Goal: Task Accomplishment & Management: Manage account settings

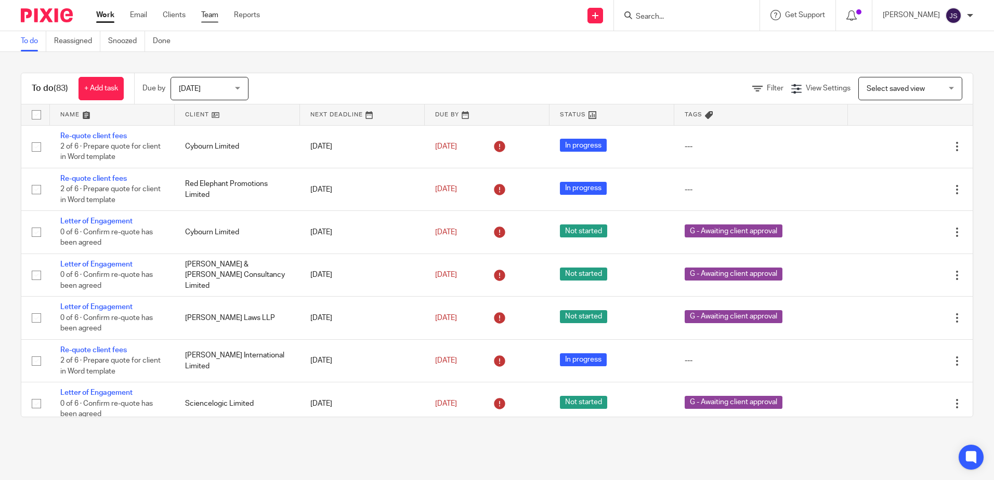
click at [215, 14] on link "Team" at bounding box center [209, 15] width 17 height 10
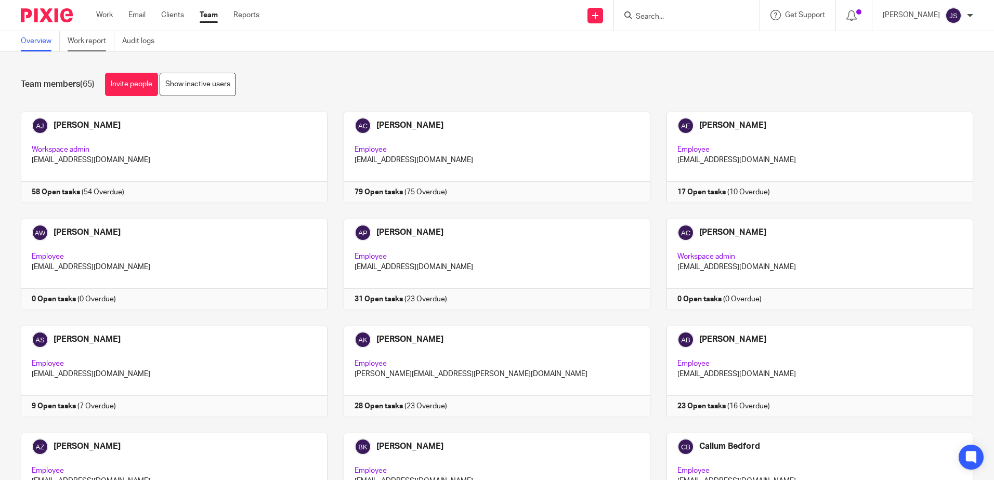
click at [100, 37] on link "Work report" at bounding box center [91, 41] width 47 height 20
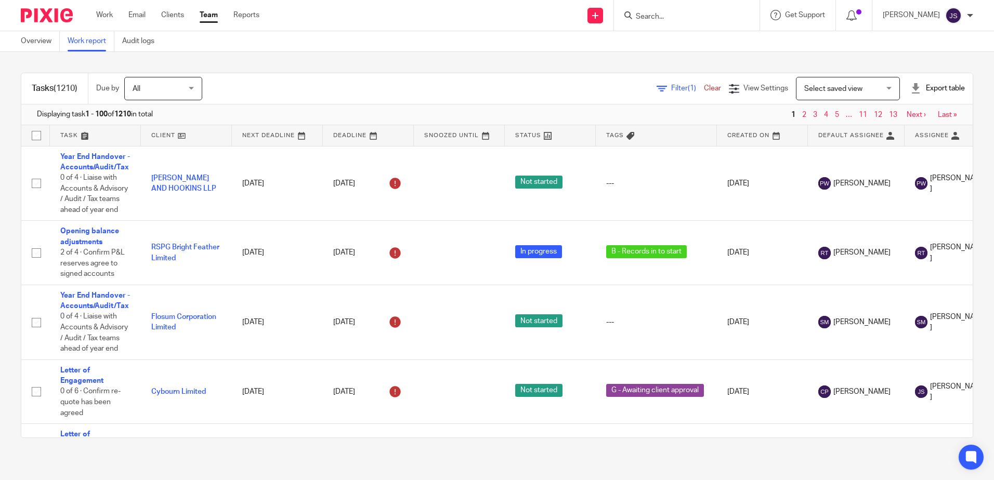
click at [671, 87] on span "Filter (1)" at bounding box center [687, 88] width 33 height 7
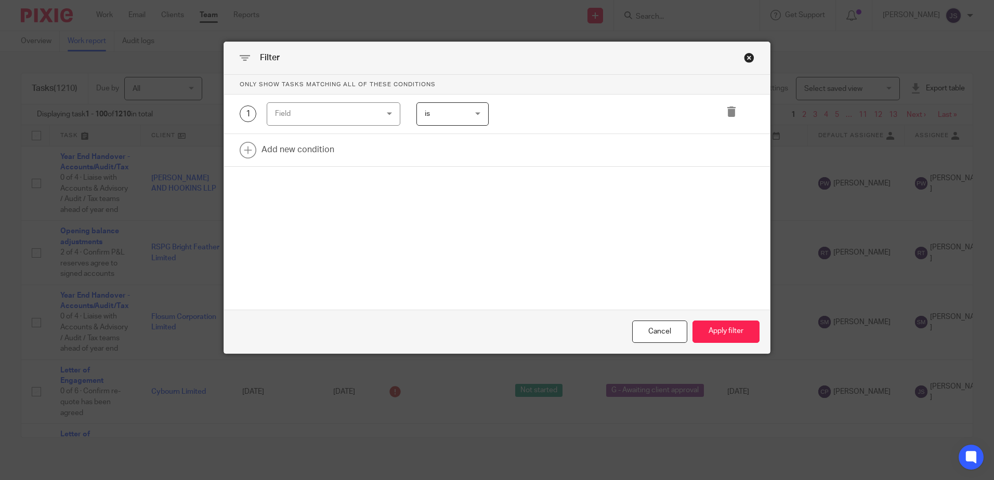
click at [295, 120] on div "Field" at bounding box center [325, 114] width 100 height 22
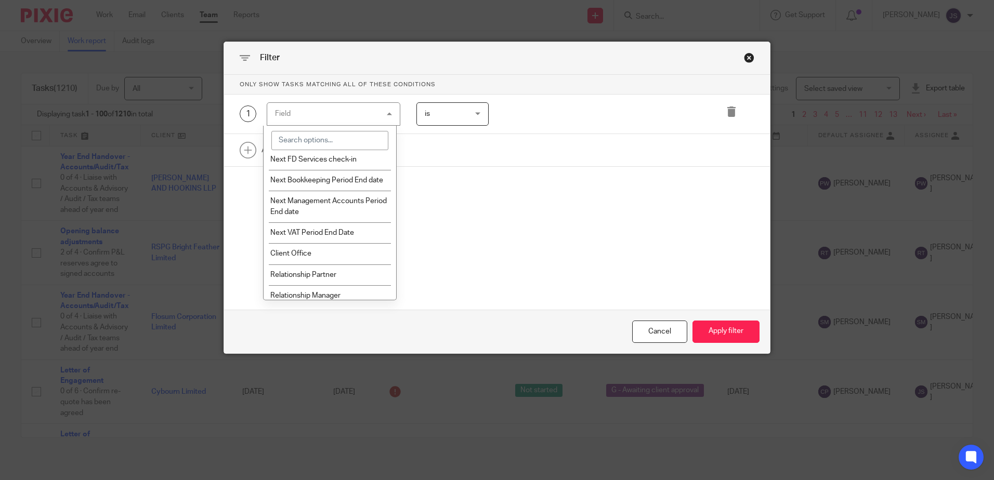
scroll to position [1352, 0]
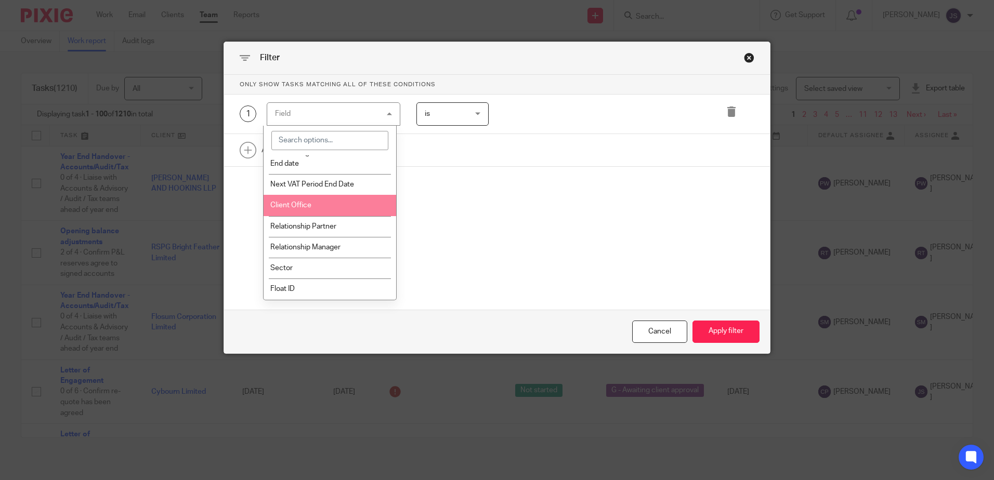
click at [327, 216] on li "Client Office" at bounding box center [330, 205] width 133 height 21
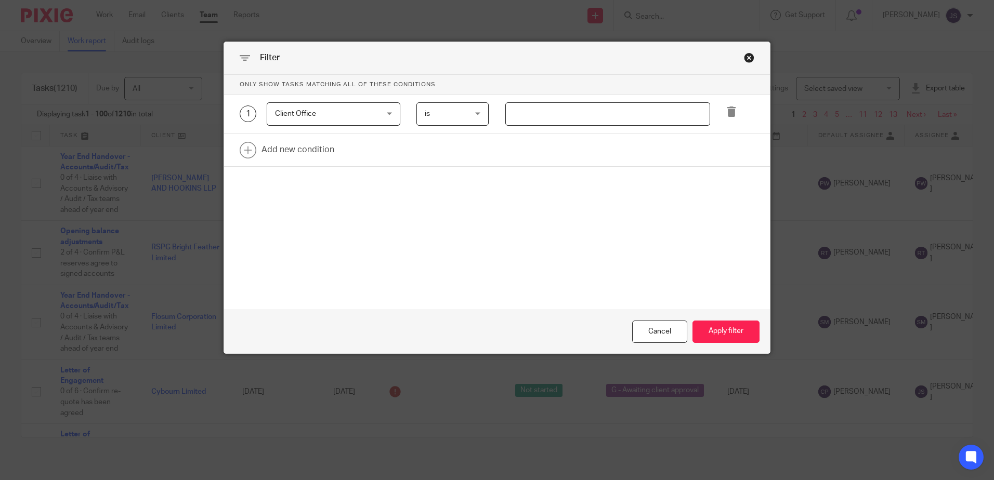
click at [523, 104] on input "text" at bounding box center [607, 113] width 205 height 23
type input "Stevenage"
click at [304, 156] on link at bounding box center [497, 150] width 546 height 32
click at [304, 156] on div "Field" at bounding box center [325, 153] width 100 height 22
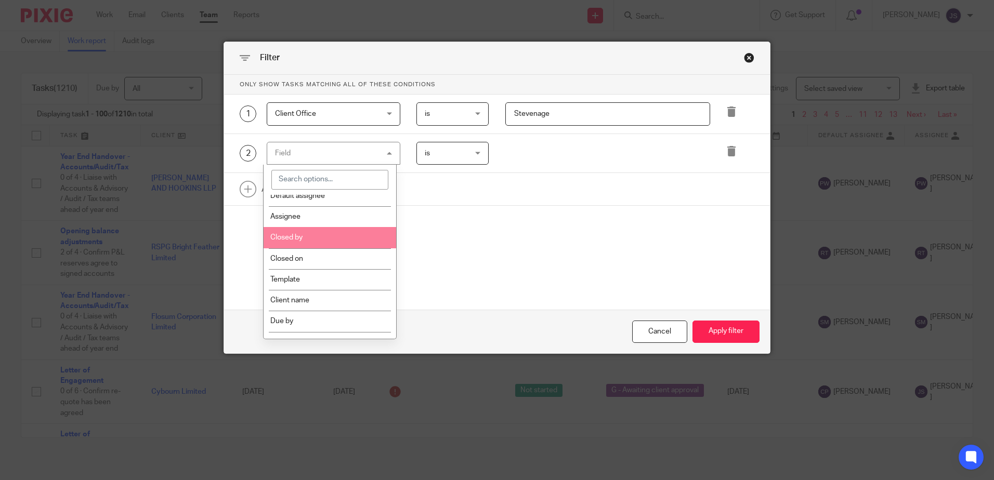
scroll to position [260, 0]
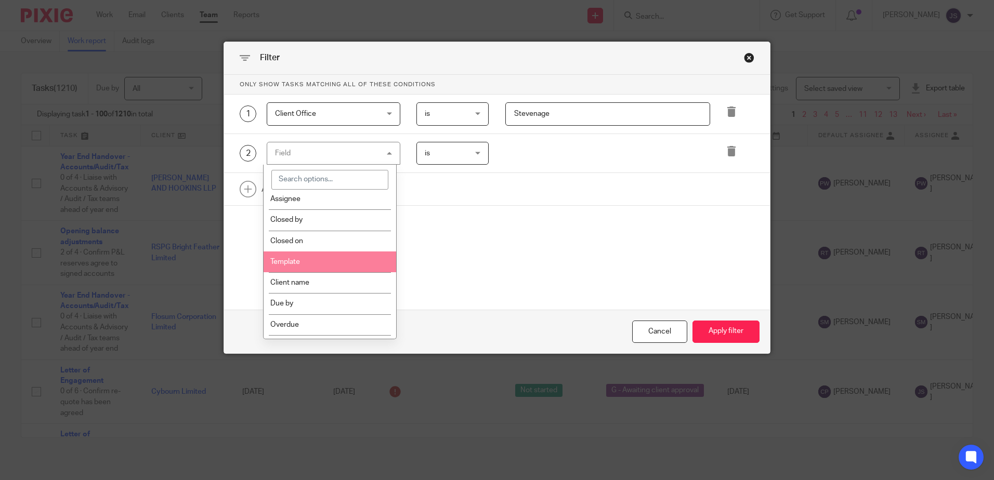
click at [307, 267] on li "Template" at bounding box center [330, 262] width 133 height 21
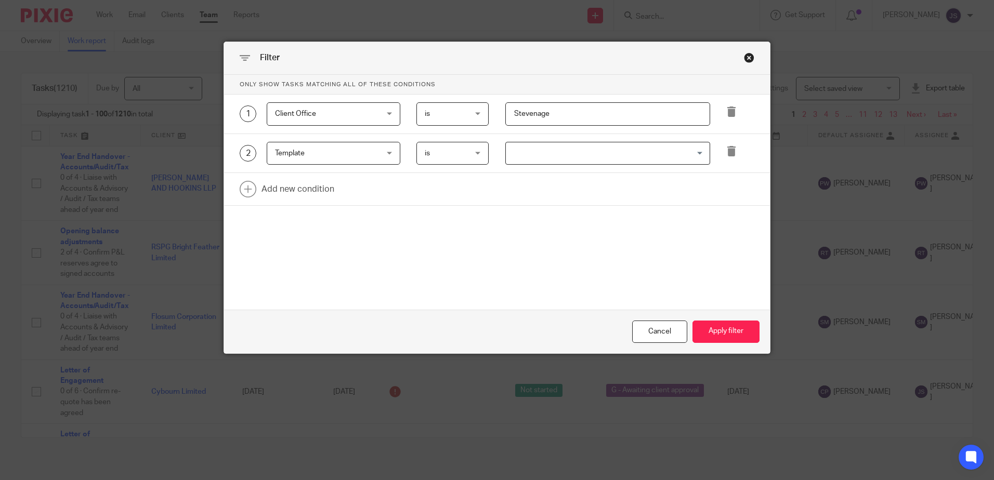
click at [518, 159] on input "Search for option" at bounding box center [605, 154] width 197 height 18
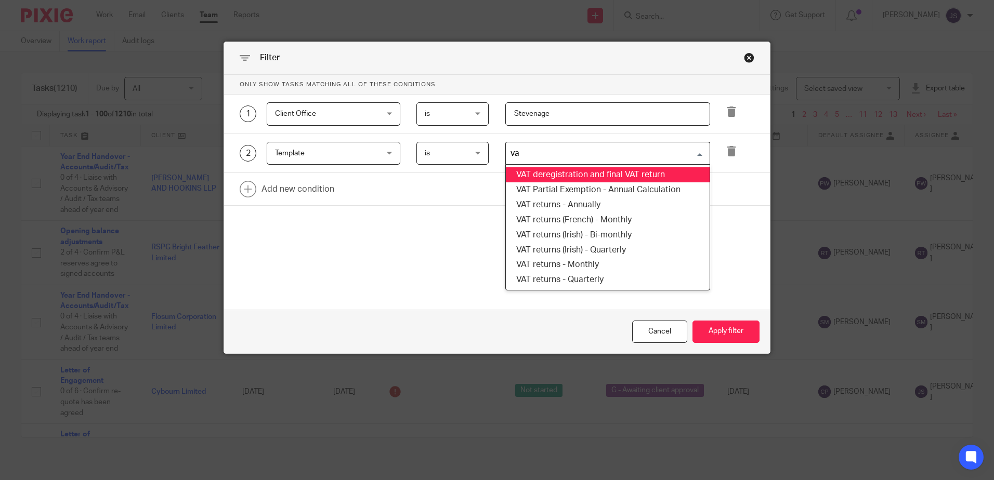
type input "vat"
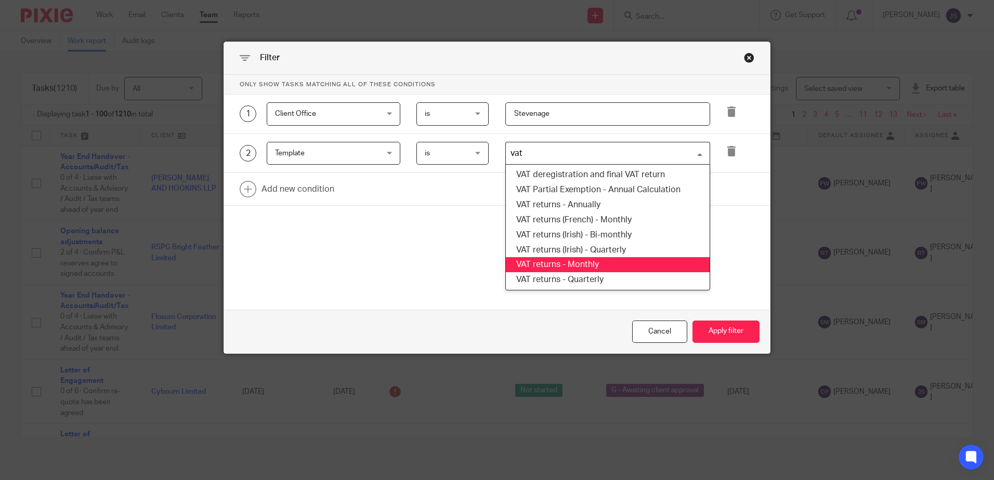
click at [597, 263] on li "VAT returns - Monthly" at bounding box center [608, 264] width 204 height 15
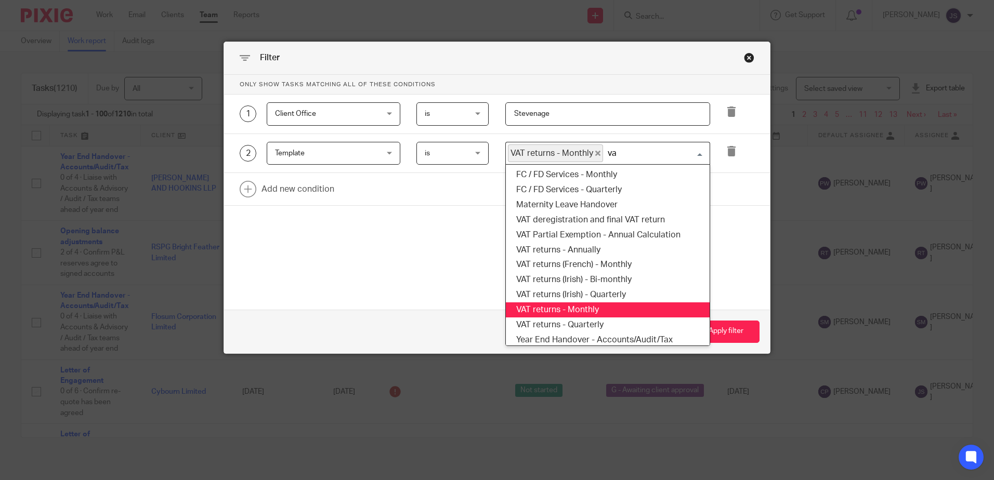
type input "vat"
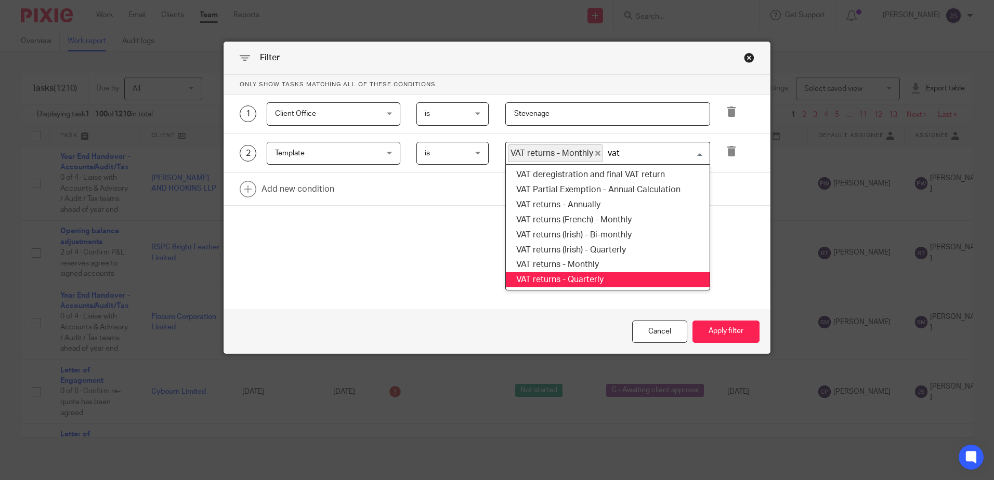
click at [616, 281] on li "VAT returns - Quarterly" at bounding box center [608, 279] width 204 height 15
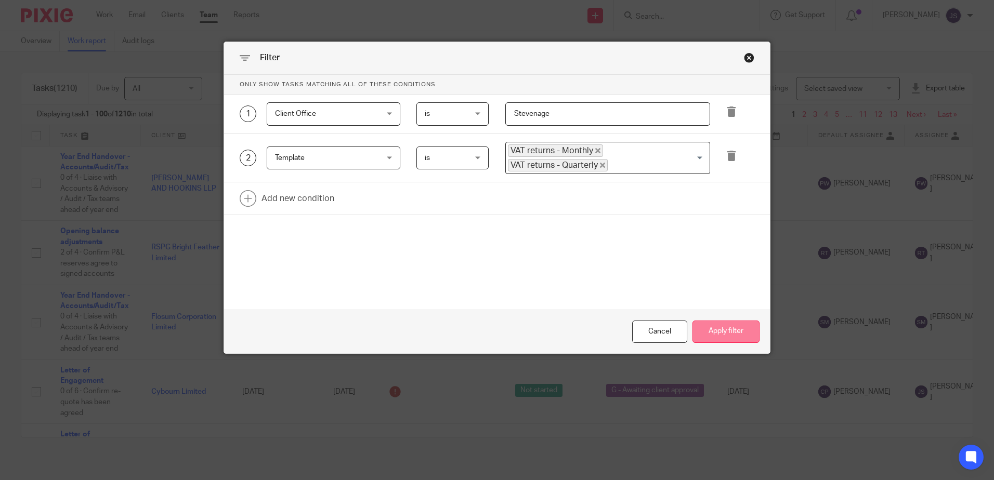
click at [718, 329] on button "Apply filter" at bounding box center [725, 332] width 67 height 22
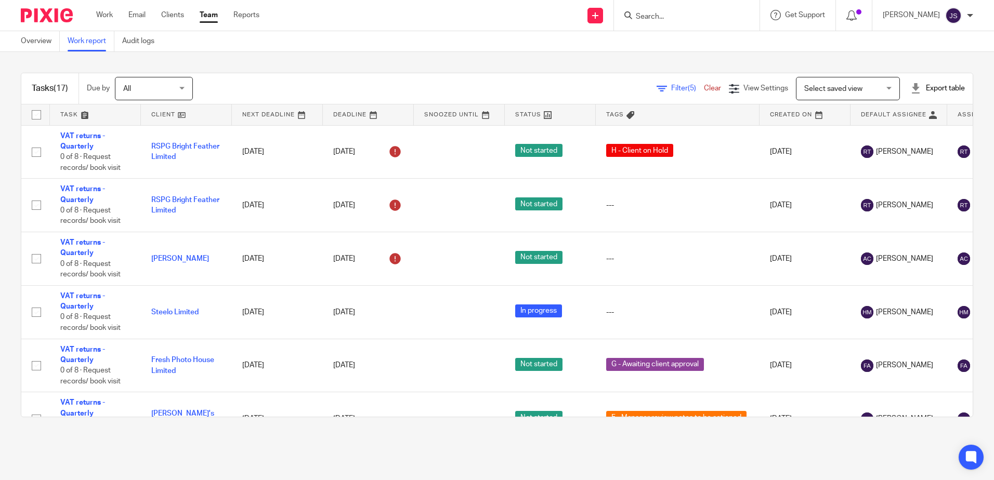
click at [164, 116] on link at bounding box center [186, 114] width 91 height 21
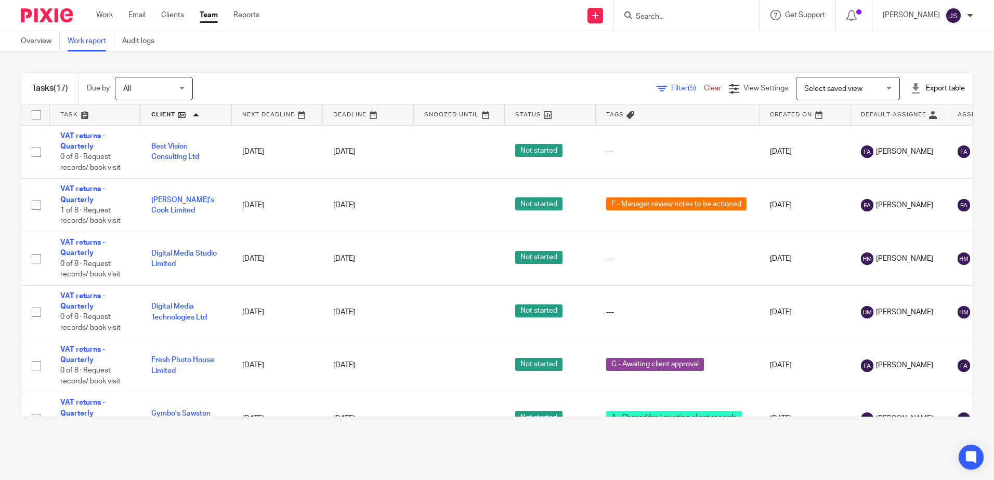
click at [346, 444] on main "Overview Work report Audit logs Tasks (17) Due by All All Today Tomorrow This w…" at bounding box center [497, 240] width 994 height 480
click at [662, 84] on div "Filter (5) Clear" at bounding box center [693, 88] width 72 height 11
drag, startPoint x: 662, startPoint y: 84, endPoint x: 667, endPoint y: 86, distance: 5.6
click at [671, 86] on span "Filter (5)" at bounding box center [687, 88] width 33 height 7
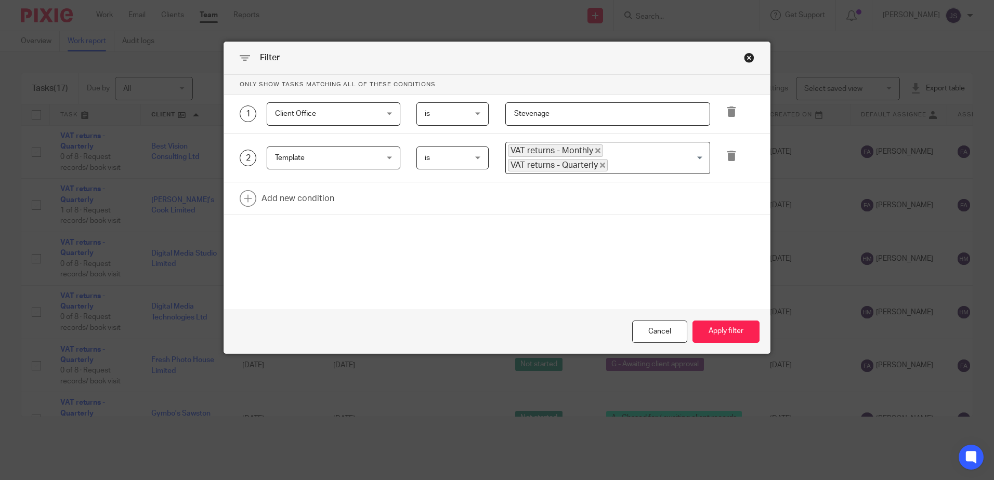
click at [302, 165] on span "Template" at bounding box center [325, 158] width 100 height 22
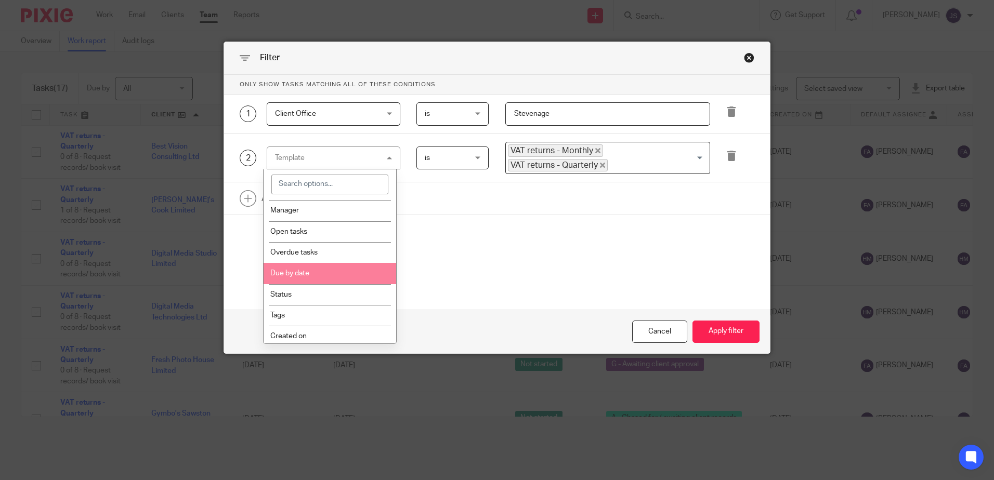
scroll to position [104, 0]
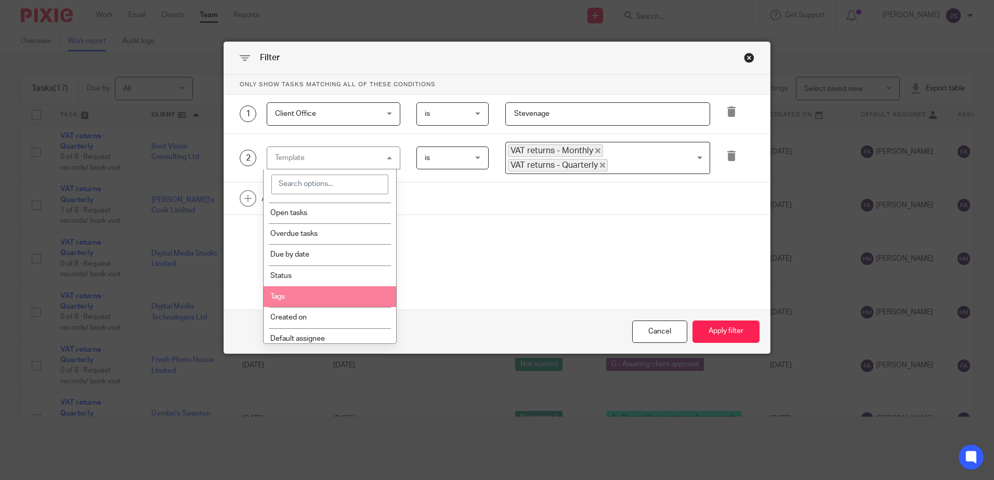
click at [323, 300] on li "Tags" at bounding box center [330, 296] width 133 height 21
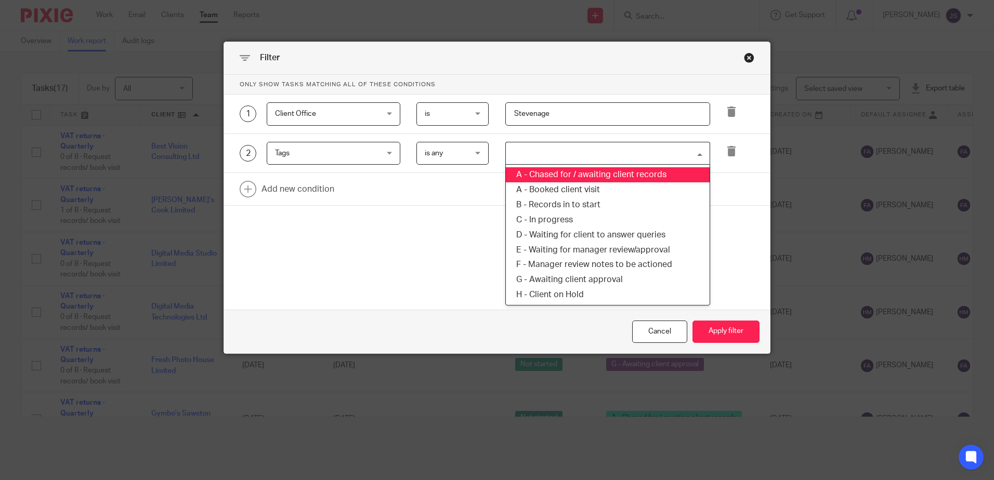
click at [545, 150] on input "Search for option" at bounding box center [605, 154] width 197 height 18
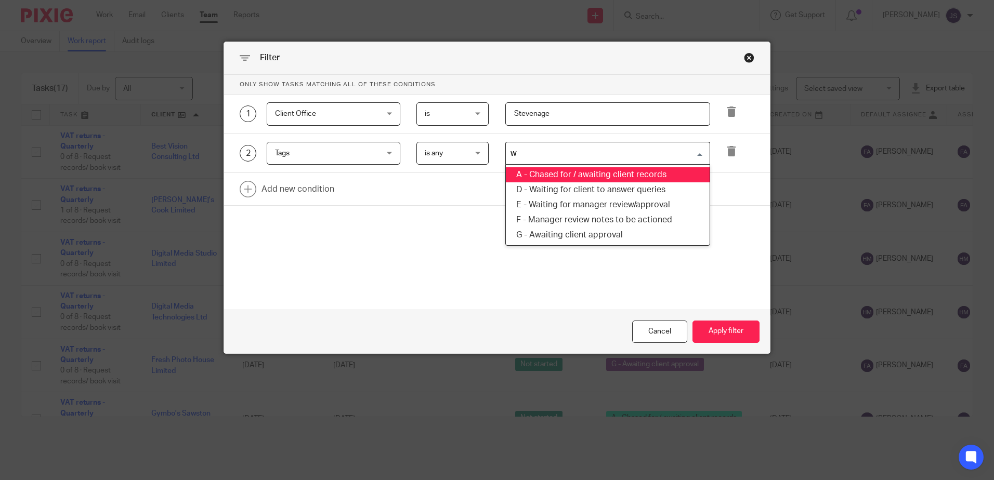
type input "wa"
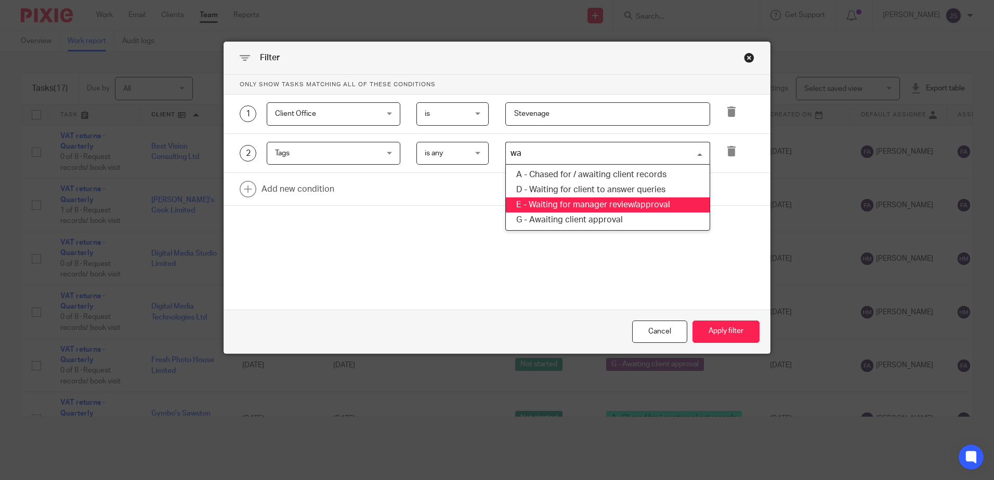
click at [636, 204] on li "E - Waiting for manager review/approval" at bounding box center [608, 205] width 204 height 15
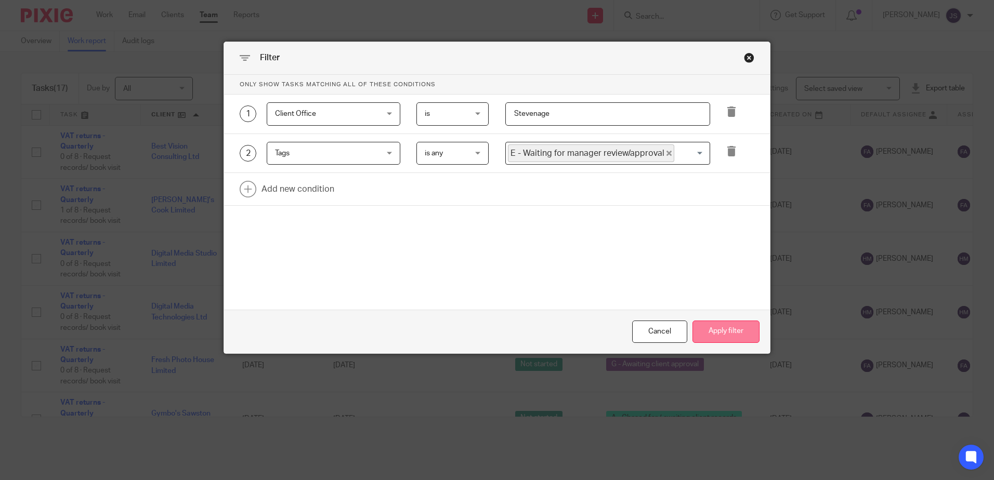
click at [700, 337] on button "Apply filter" at bounding box center [725, 332] width 67 height 22
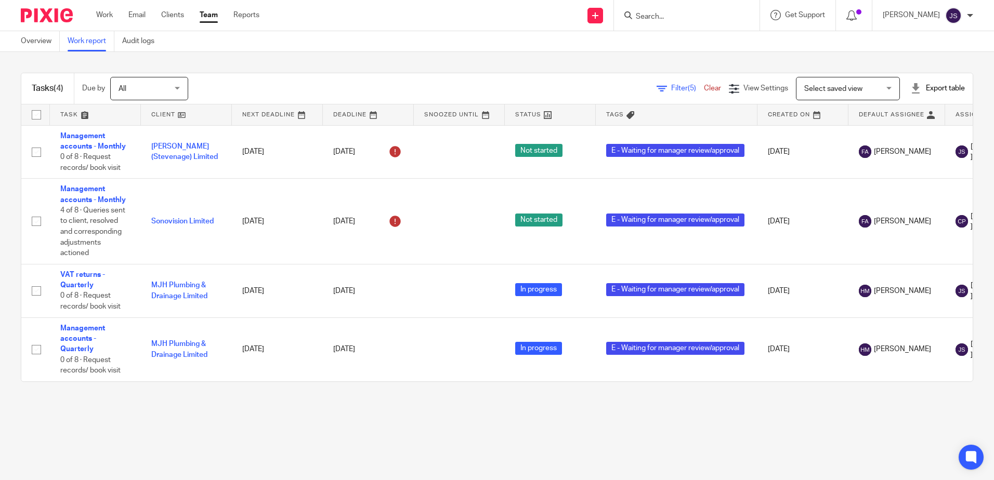
click at [291, 414] on main "Overview Work report Audit logs Tasks (4) Due by All All Today Tomorrow This we…" at bounding box center [497, 240] width 994 height 480
click at [242, 441] on main "Overview Work report Audit logs Tasks (4) Due by All All Today Tomorrow This we…" at bounding box center [497, 240] width 994 height 480
click at [335, 431] on main "Overview Work report Audit logs Tasks (4) Due by All All Today Tomorrow This we…" at bounding box center [497, 240] width 994 height 480
click at [237, 431] on main "Overview Work report Audit logs Tasks (4) Due by All All Today Tomorrow This we…" at bounding box center [497, 240] width 994 height 480
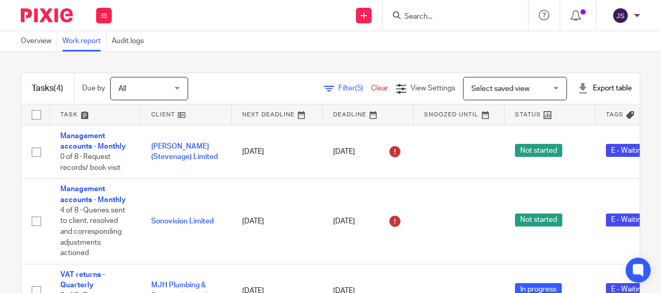
click at [477, 53] on div "Tasks (4) Due by All All Today Tomorrow This week Next week This month Next mon…" at bounding box center [330, 172] width 661 height 241
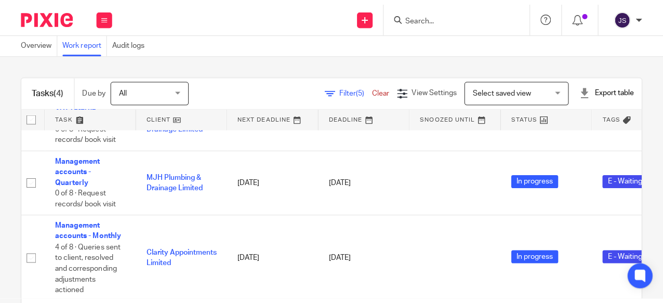
scroll to position [94, 0]
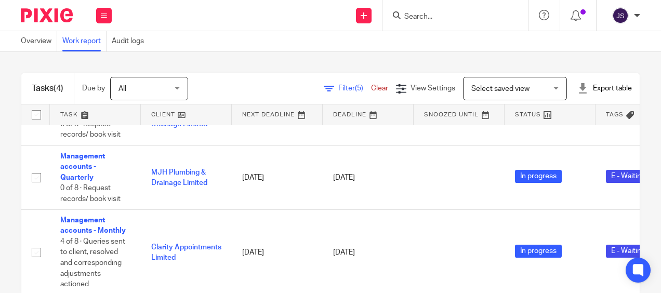
click at [271, 33] on div "Overview Work report Audit logs" at bounding box center [330, 41] width 661 height 21
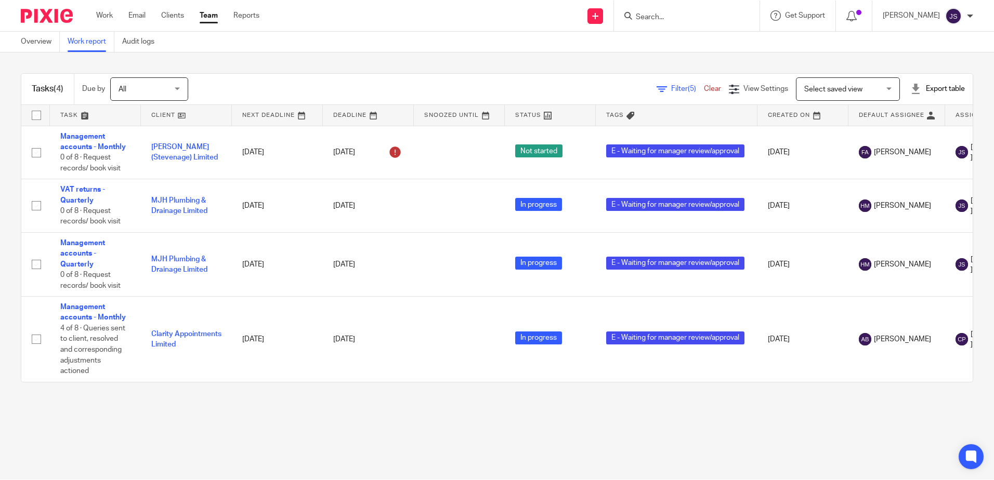
scroll to position [0, 0]
click at [310, 90] on div "Filter (5) Clear View Settings View Settings (5) Filters Clear Save Manage save…" at bounding box center [589, 88] width 766 height 23
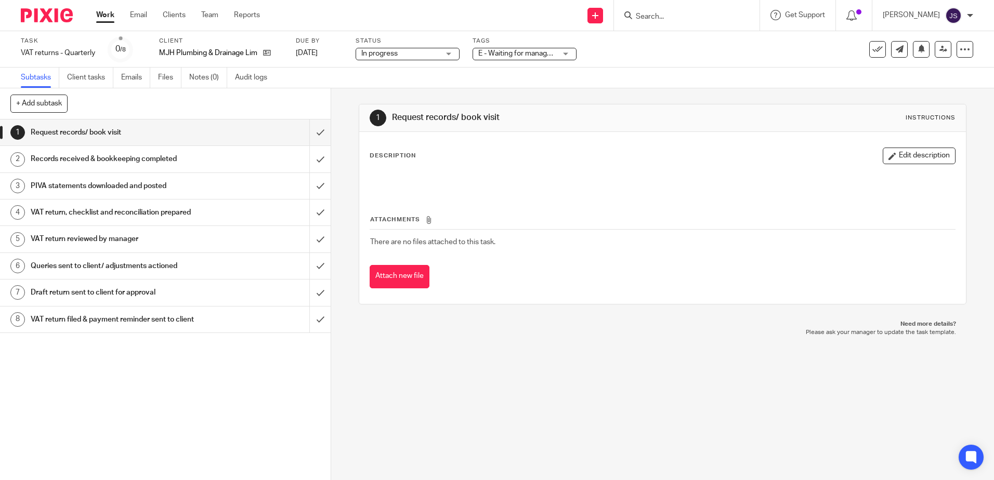
click at [186, 237] on h1 "VAT return reviewed by manager" at bounding box center [120, 239] width 179 height 16
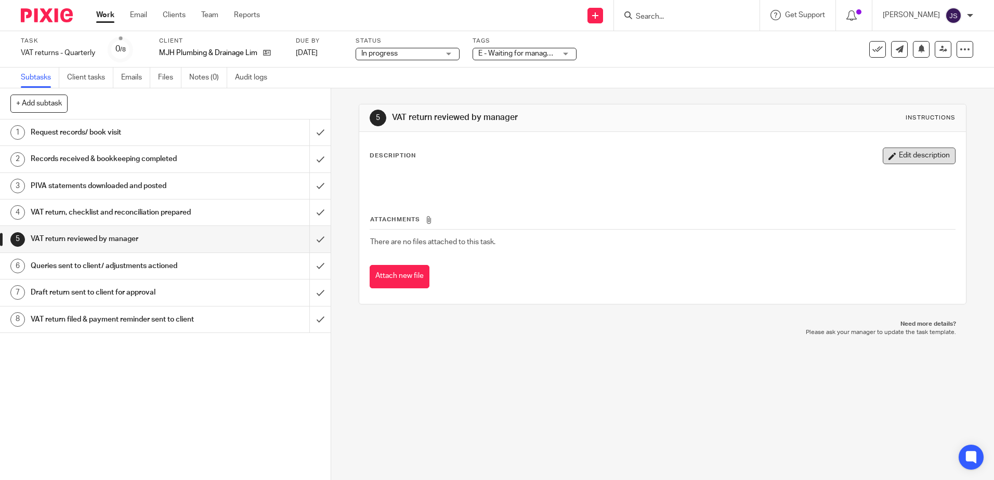
click at [905, 159] on button "Edit description" at bounding box center [919, 156] width 73 height 17
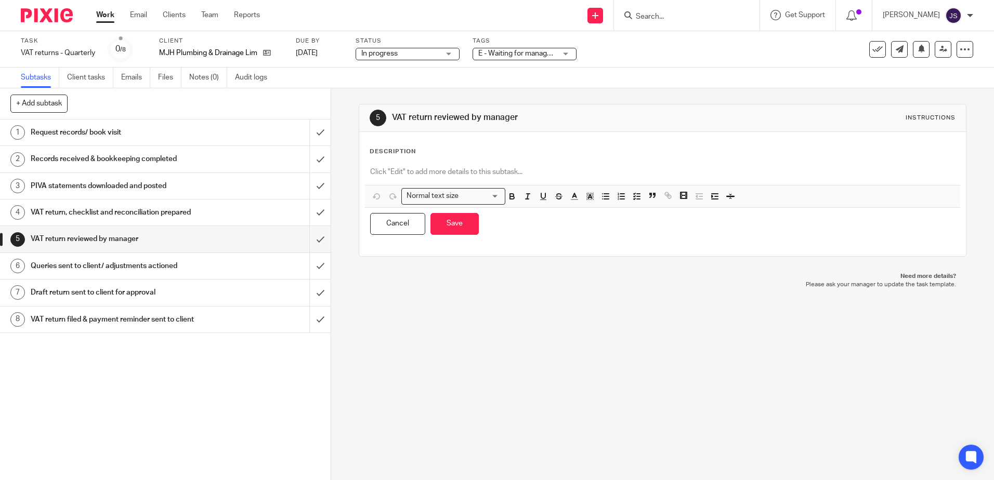
click at [523, 164] on div at bounding box center [662, 173] width 595 height 23
click at [454, 227] on button "Save" at bounding box center [454, 224] width 48 height 22
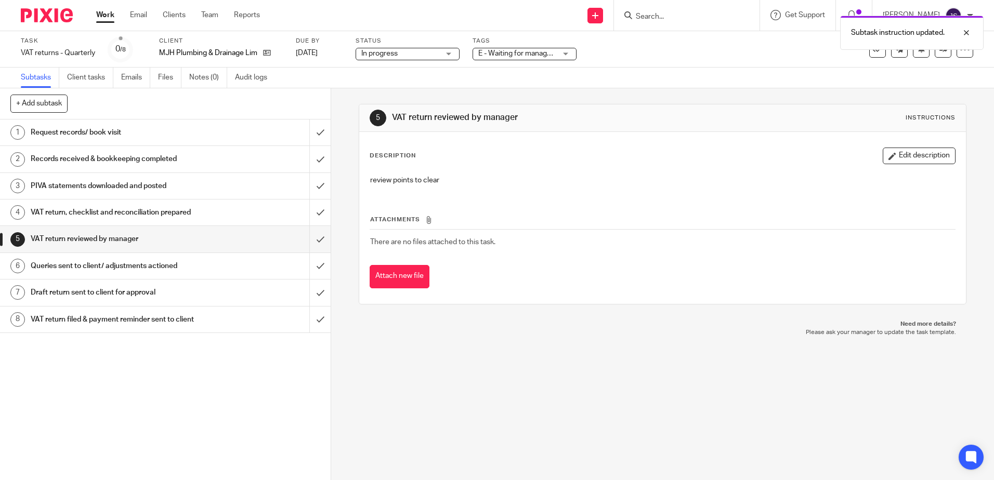
click at [509, 56] on span "E - Waiting for manager review/approval" at bounding box center [542, 53] width 128 height 7
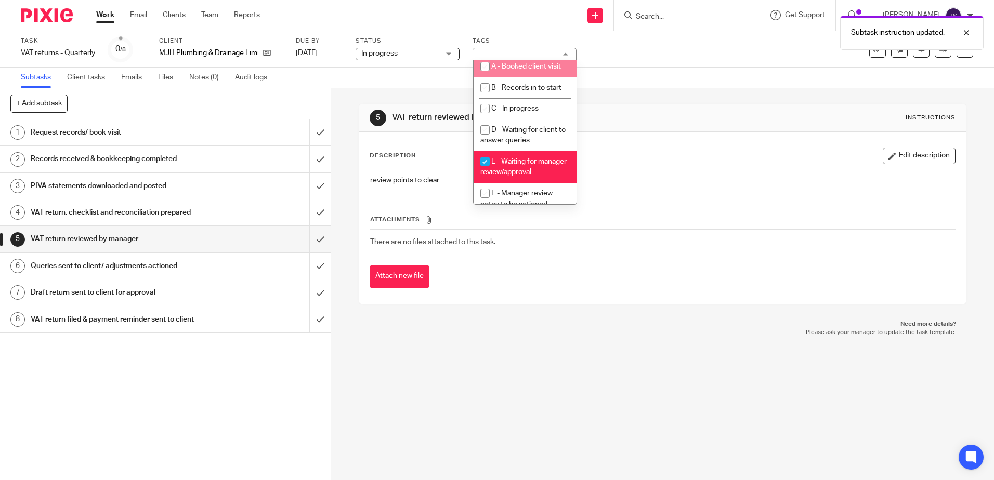
scroll to position [52, 0]
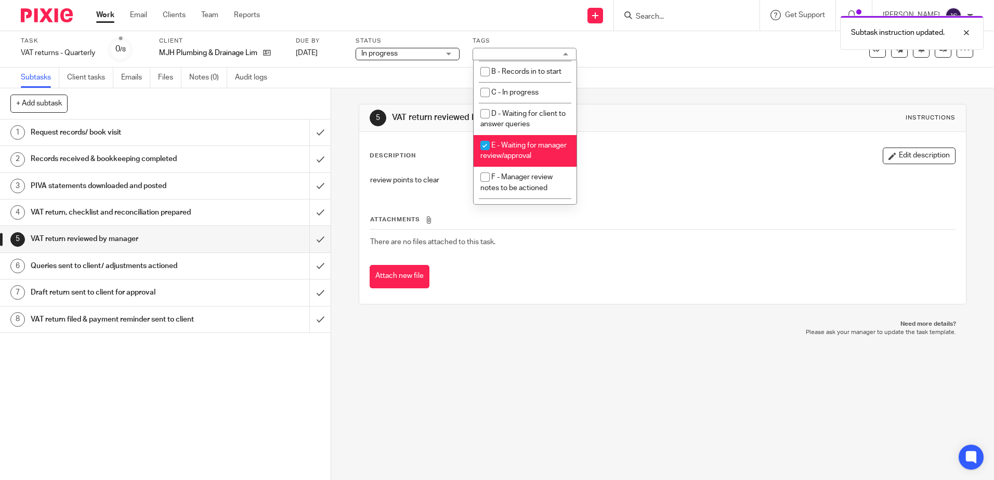
click at [530, 151] on li "E - Waiting for manager review/approval" at bounding box center [525, 151] width 103 height 32
checkbox input "false"
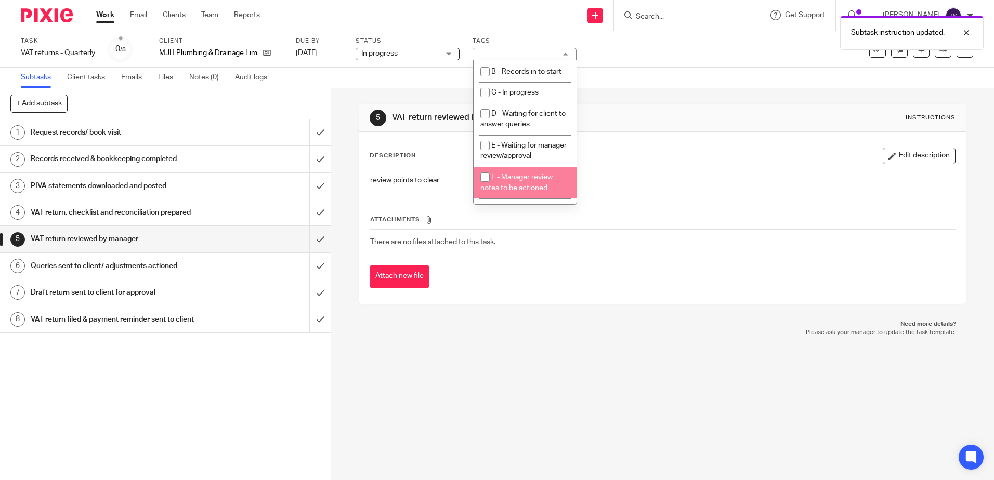
click at [530, 193] on li "F - Manager review notes to be actioned" at bounding box center [525, 183] width 103 height 32
checkbox input "true"
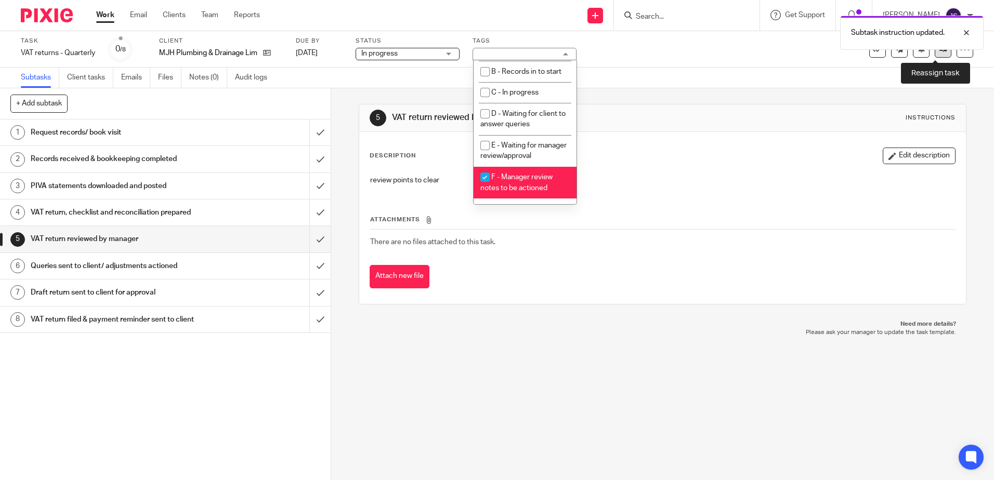
click at [937, 53] on link at bounding box center [943, 49] width 17 height 17
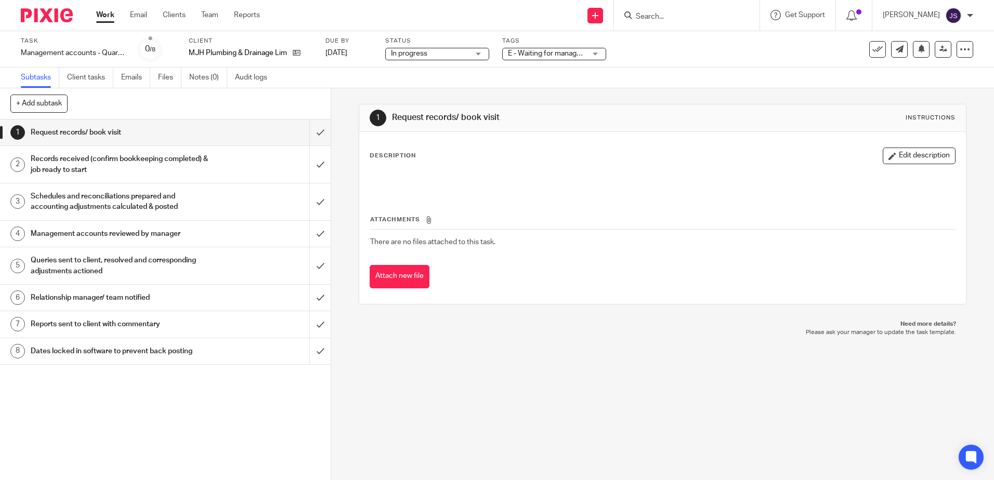
click at [215, 234] on div "Management accounts reviewed by manager" at bounding box center [165, 234] width 269 height 16
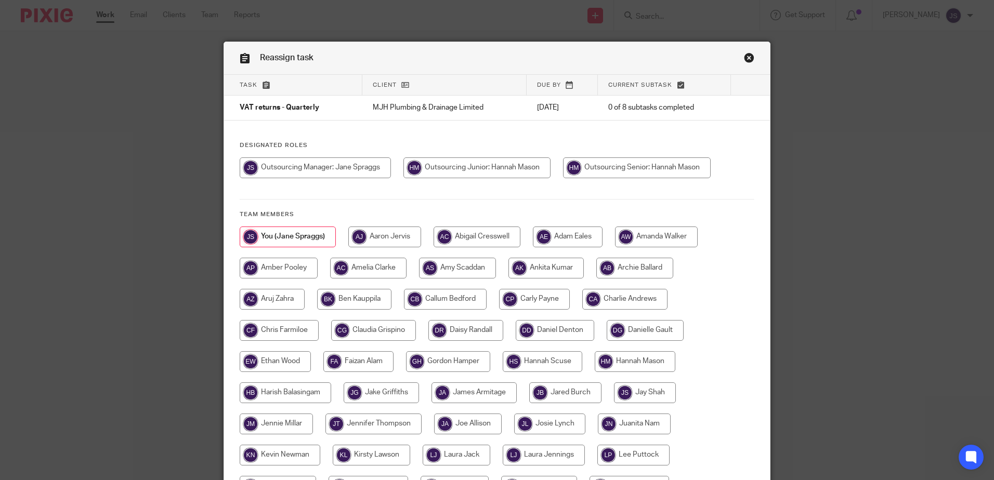
click at [493, 164] on input "radio" at bounding box center [476, 168] width 147 height 21
radio input "true"
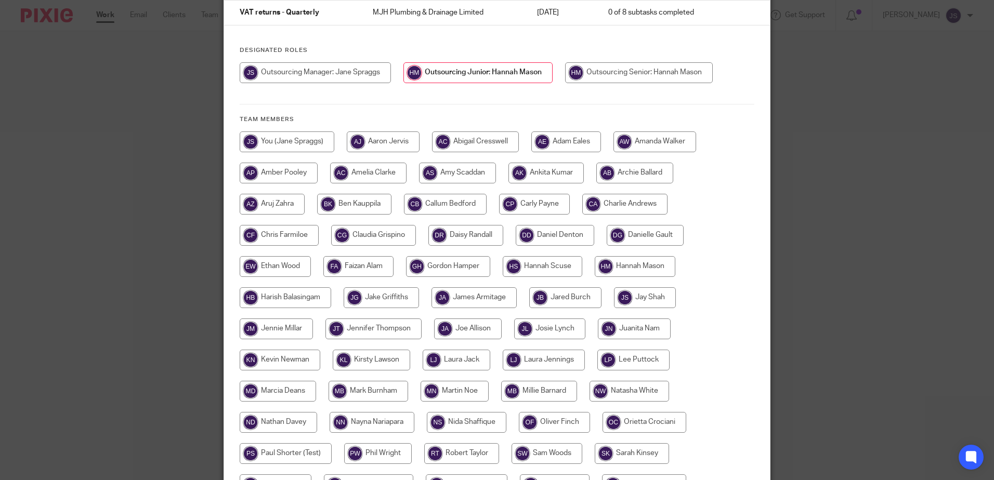
scroll to position [238, 0]
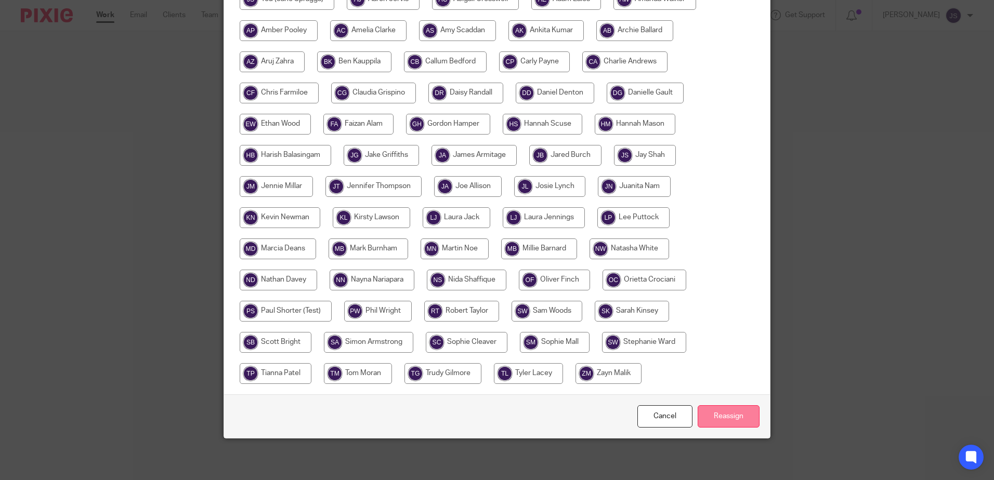
click at [719, 413] on input "Reassign" at bounding box center [729, 416] width 62 height 22
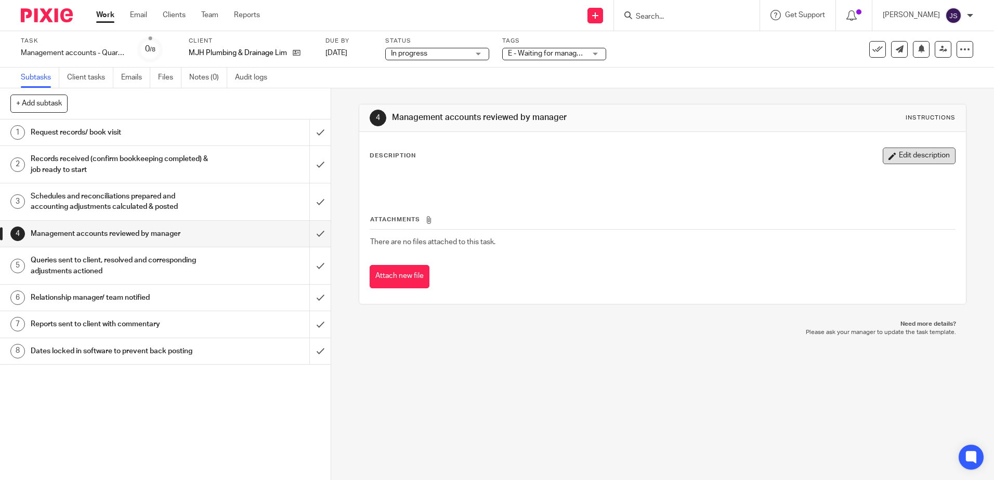
click at [886, 158] on button "Edit description" at bounding box center [919, 156] width 73 height 17
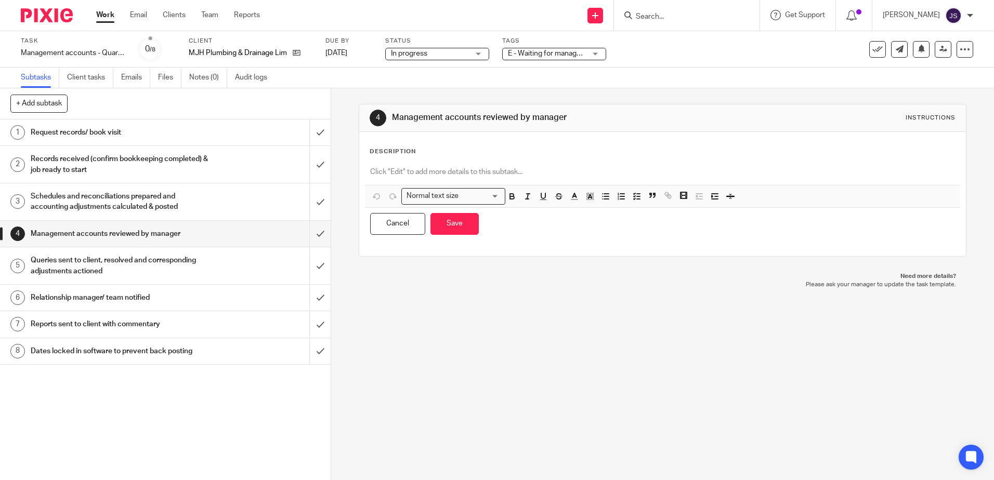
click at [541, 174] on p at bounding box center [662, 172] width 584 height 10
click at [446, 222] on button "Save" at bounding box center [454, 224] width 48 height 22
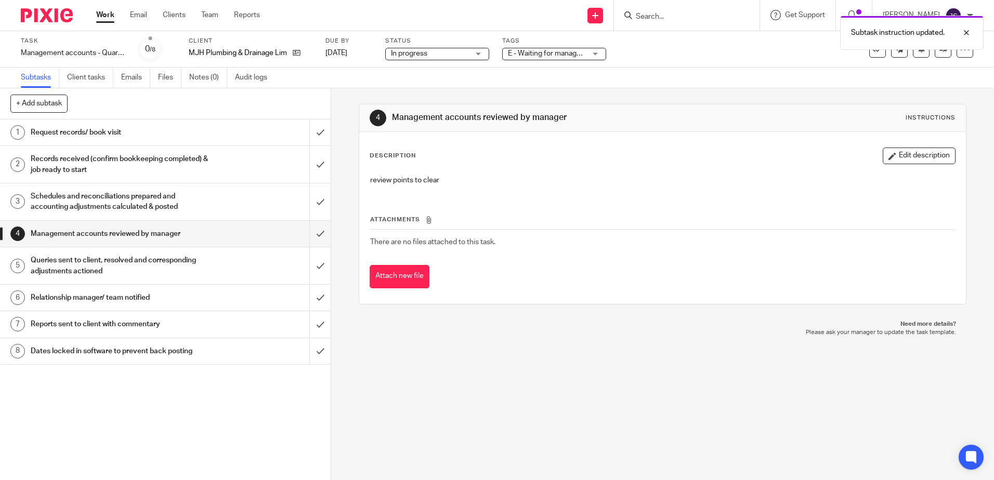
click at [522, 61] on div "Tags E - Waiting for manager review/approval A - Chased for / awaiting client r…" at bounding box center [554, 49] width 104 height 25
click at [525, 54] on span "E - Waiting for manager review/approval" at bounding box center [572, 53] width 128 height 7
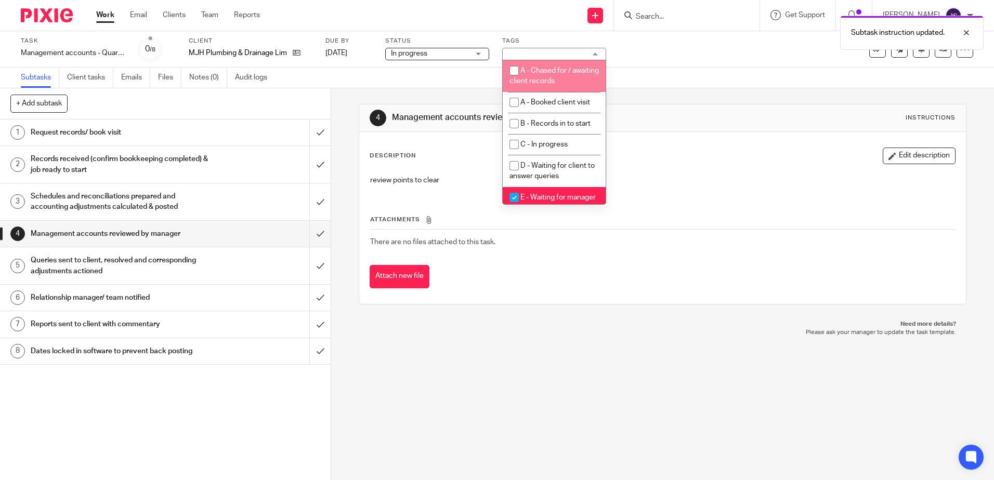
scroll to position [52, 0]
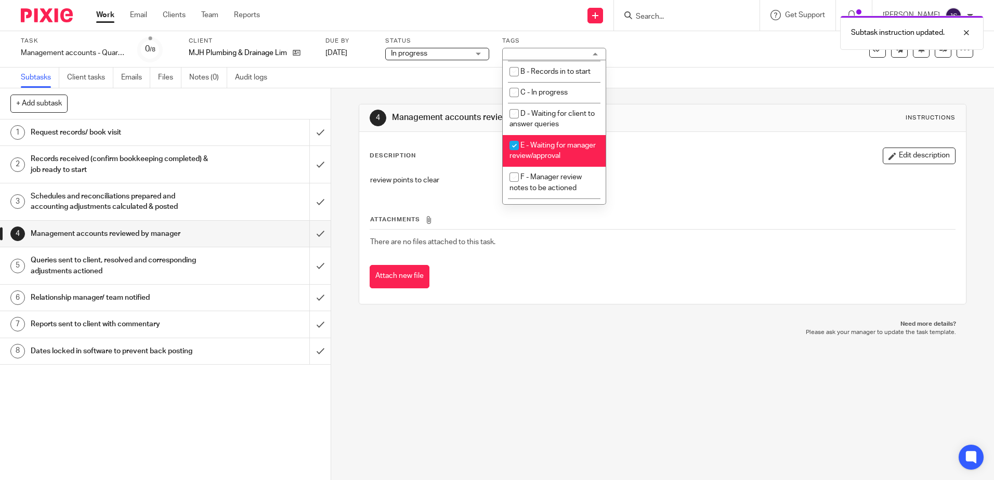
click at [543, 152] on li "E - Waiting for manager review/approval" at bounding box center [554, 151] width 103 height 32
checkbox input "false"
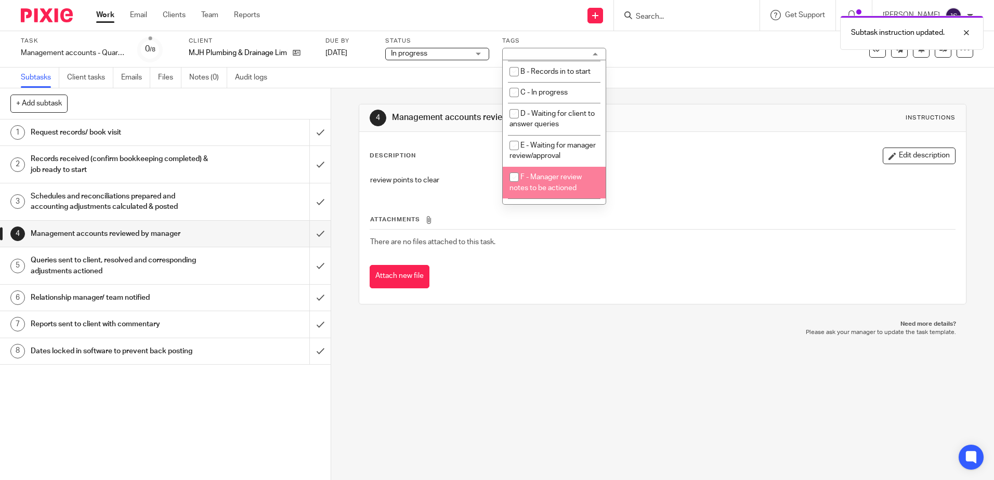
click at [559, 187] on span "F - Manager review notes to be actioned" at bounding box center [545, 183] width 72 height 18
checkbox input "true"
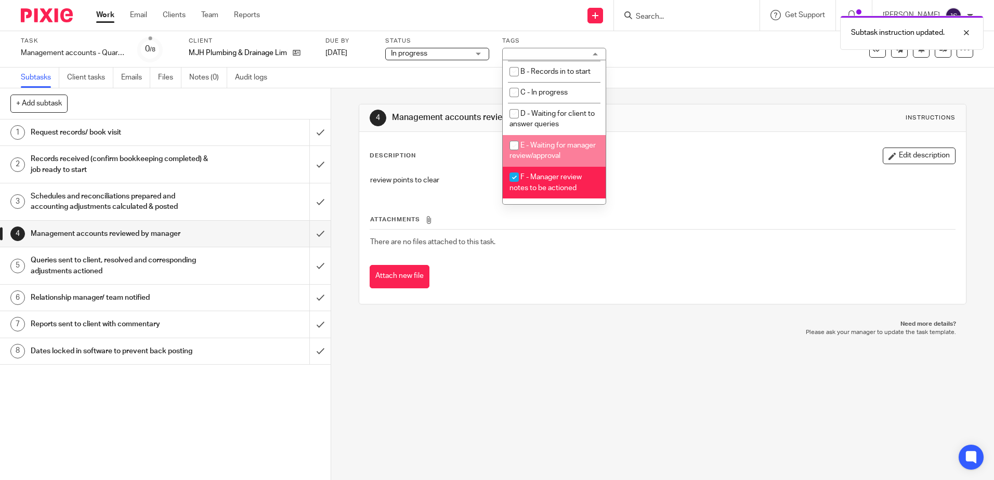
click at [700, 118] on div "4 Management accounts reviewed by manager Instructions" at bounding box center [662, 118] width 585 height 17
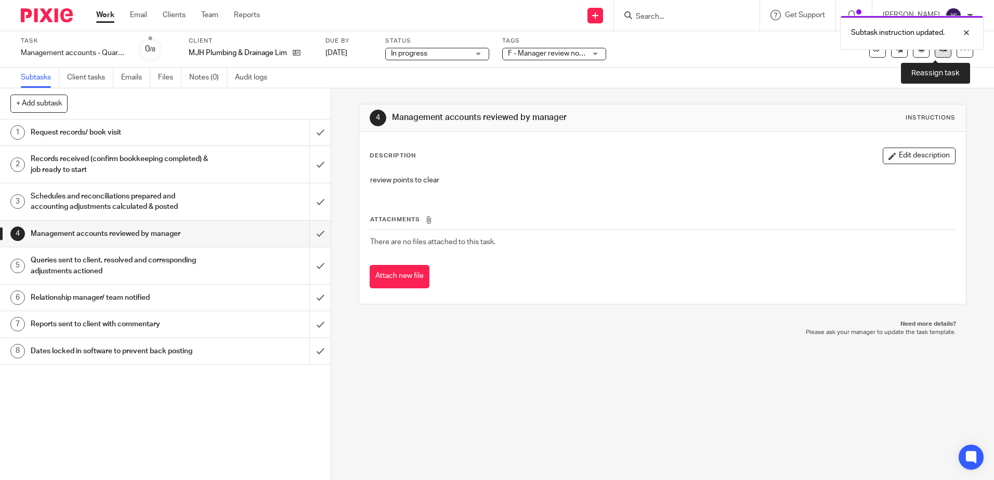
click at [939, 53] on icon at bounding box center [943, 49] width 8 height 8
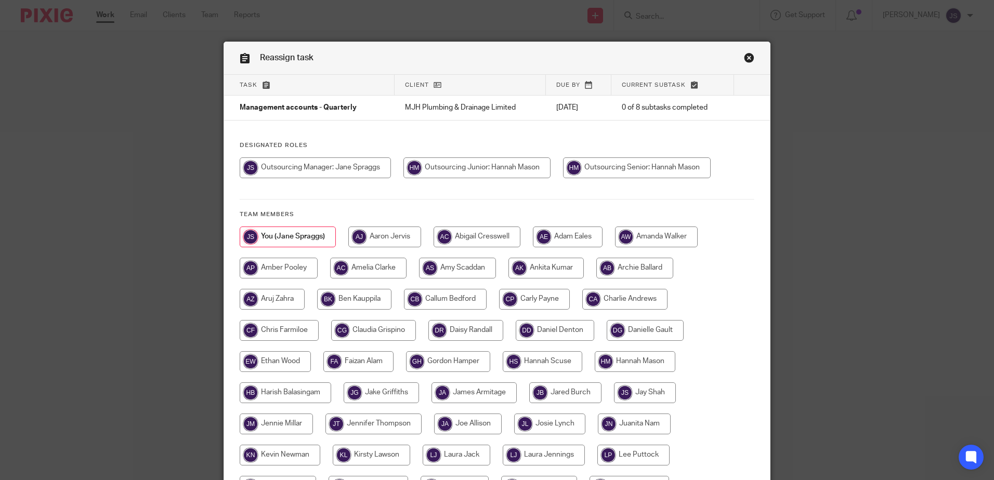
click at [489, 161] on input "radio" at bounding box center [476, 168] width 147 height 21
radio input "true"
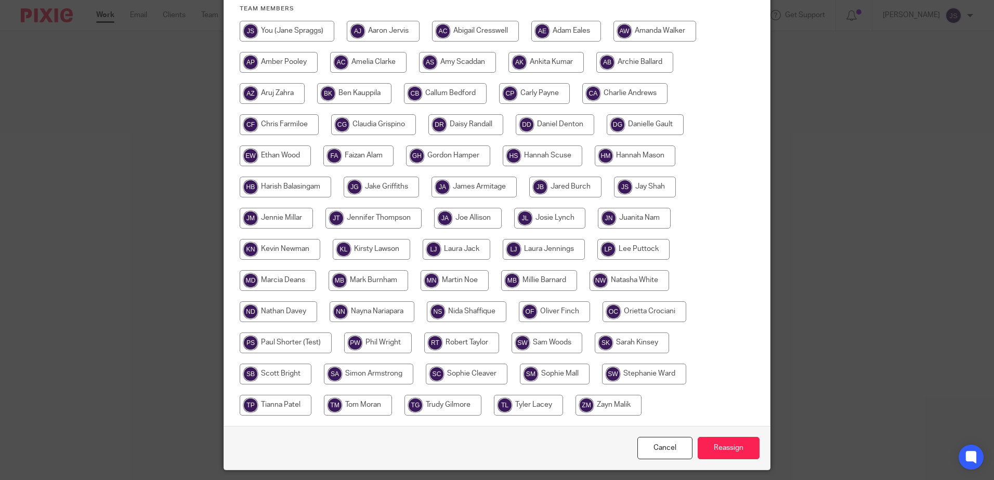
scroll to position [238, 0]
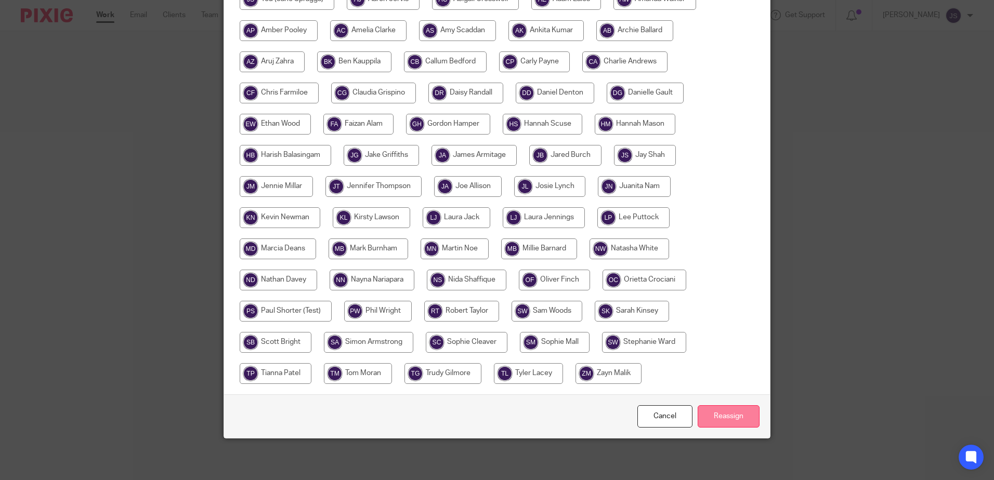
click at [728, 422] on input "Reassign" at bounding box center [729, 416] width 62 height 22
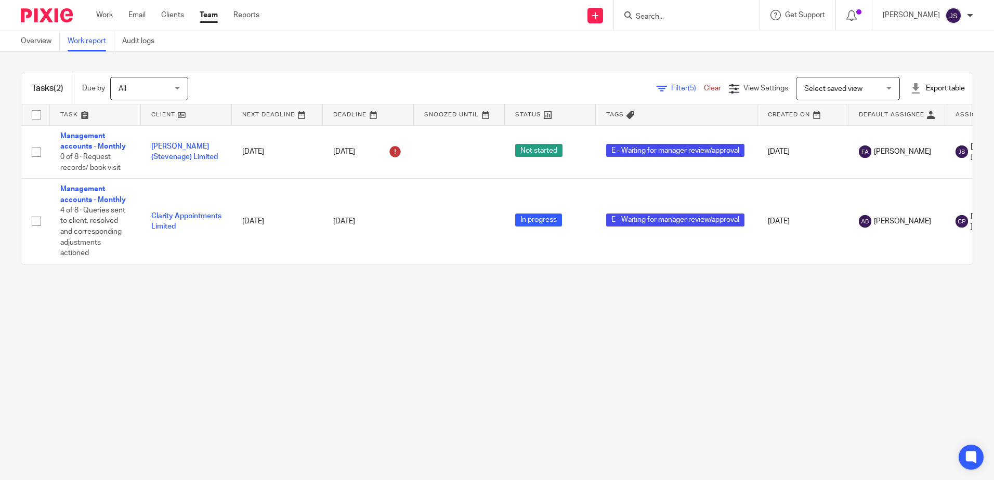
click at [297, 403] on main "Overview Work report Audit logs Tasks (2) Due by All All [DATE] [DATE] This wee…" at bounding box center [497, 240] width 994 height 480
click at [486, 445] on main "Overview Work report Audit logs Tasks (2) Due by All All [DATE] [DATE] This wee…" at bounding box center [497, 240] width 994 height 480
